Goal: Check status: Check status

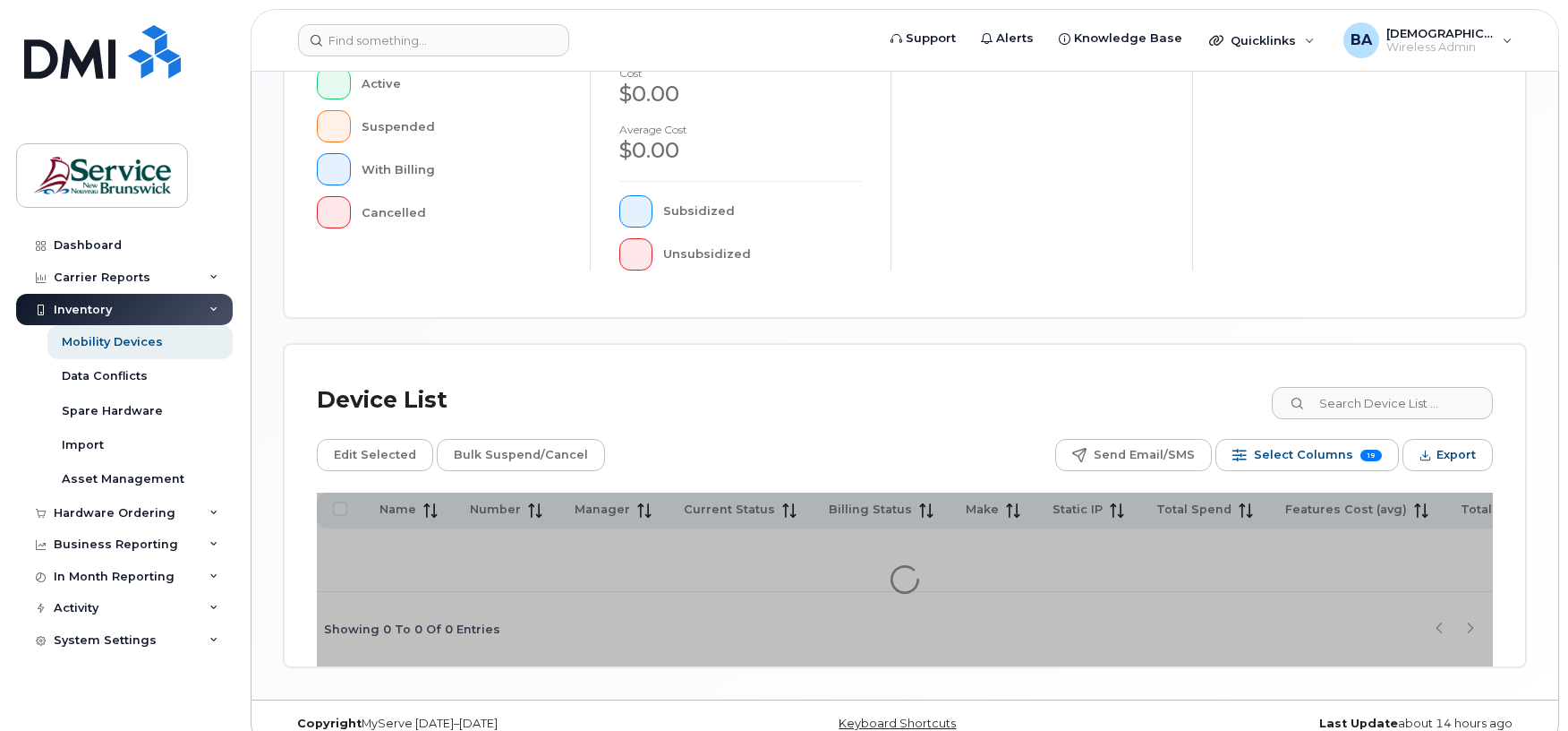
scroll to position [507, 0]
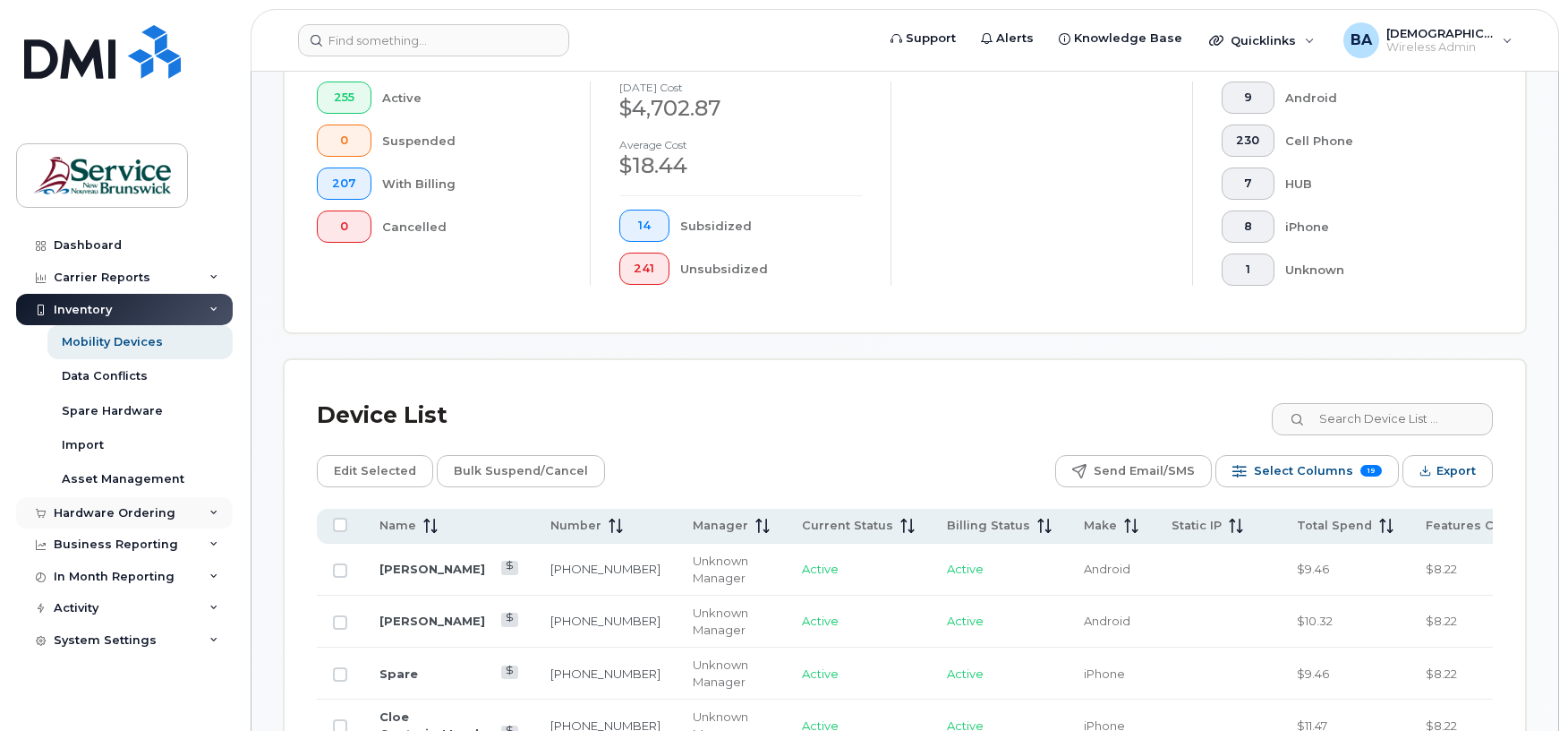
scroll to position [555, 0]
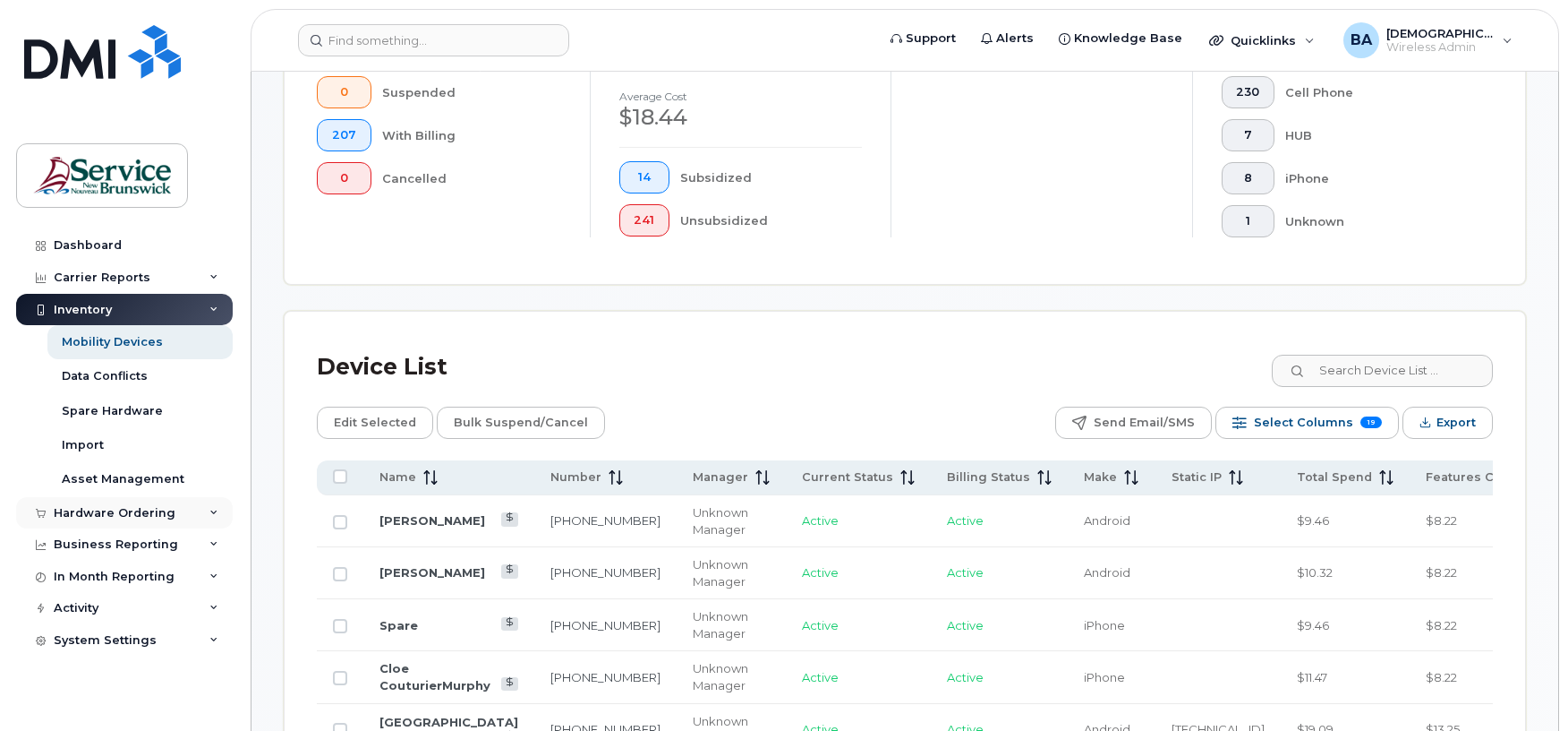
click at [133, 511] on div "Hardware Ordering" at bounding box center [115, 513] width 122 height 15
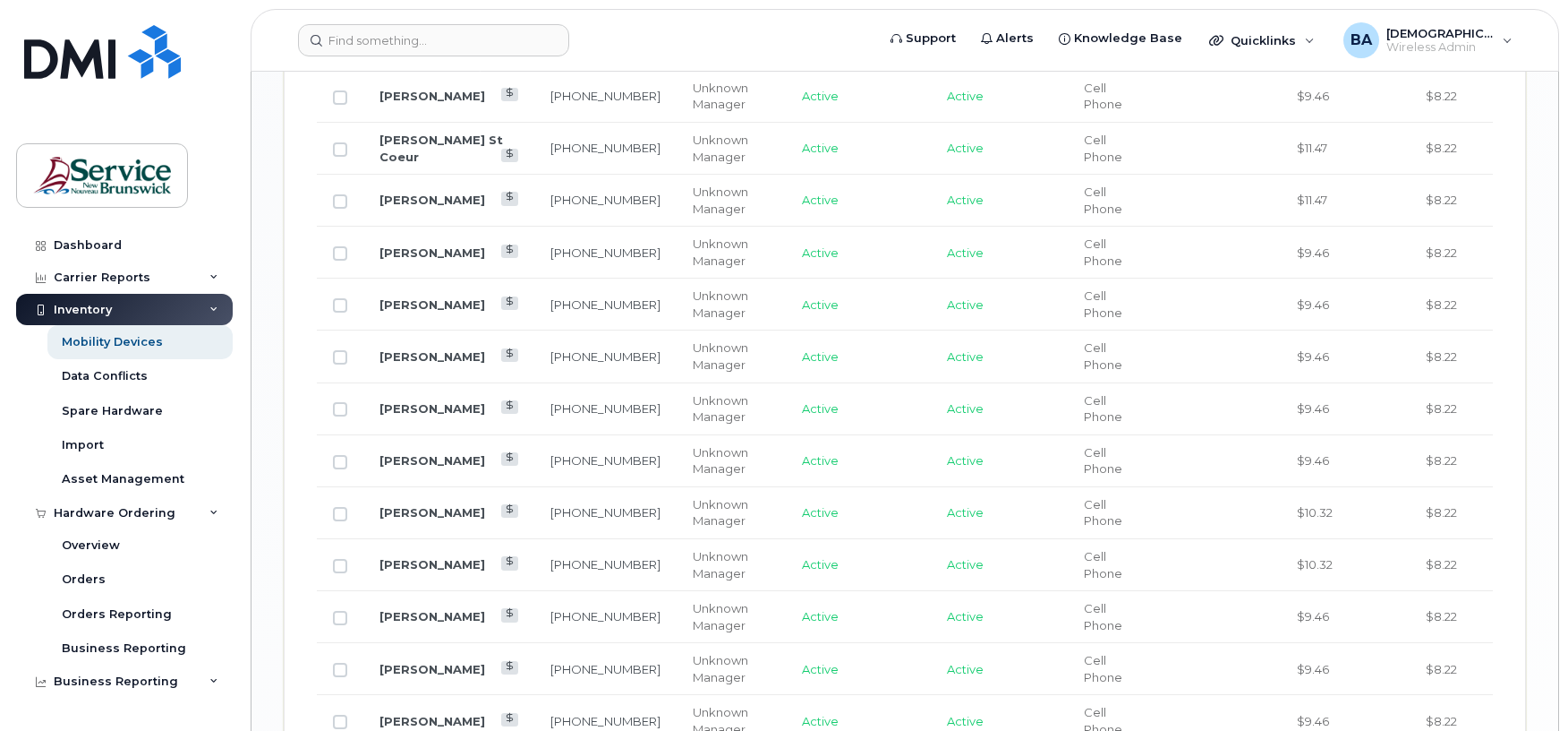
scroll to position [2115, 0]
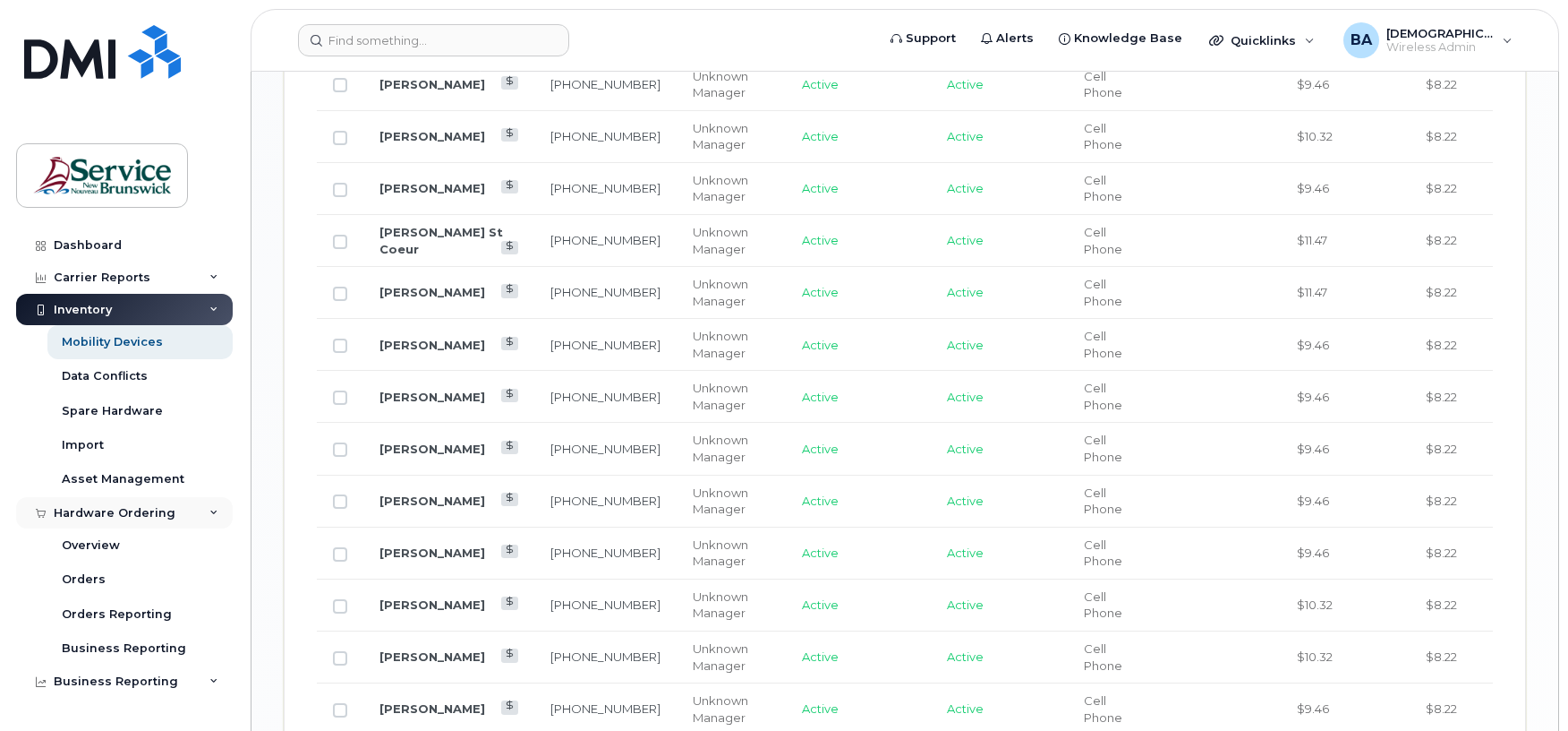
click at [108, 513] on div "Hardware Ordering" at bounding box center [115, 513] width 122 height 15
click at [87, 576] on div "Orders" at bounding box center [84, 579] width 44 height 16
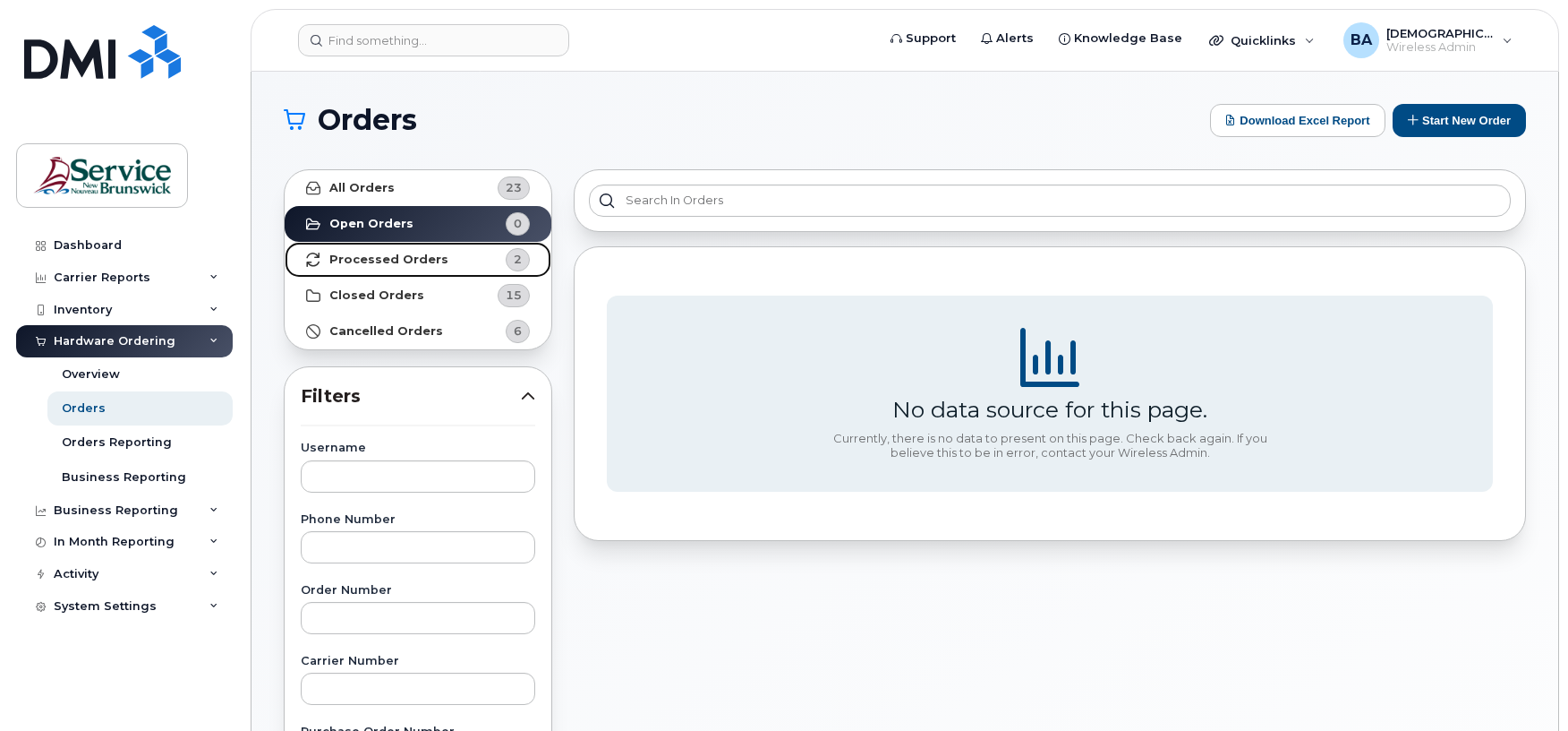
click at [427, 251] on link "Processed Orders 2" at bounding box center [418, 259] width 267 height 36
